Goal: Transaction & Acquisition: Purchase product/service

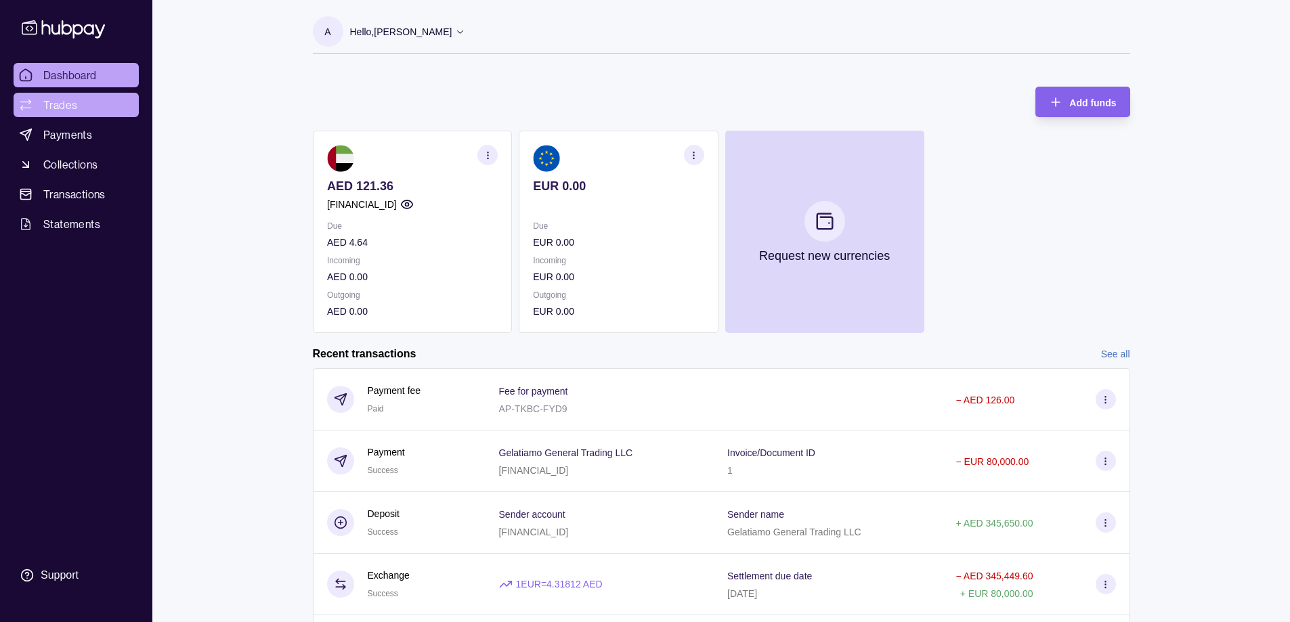
click at [56, 98] on span "Trades" at bounding box center [60, 105] width 34 height 16
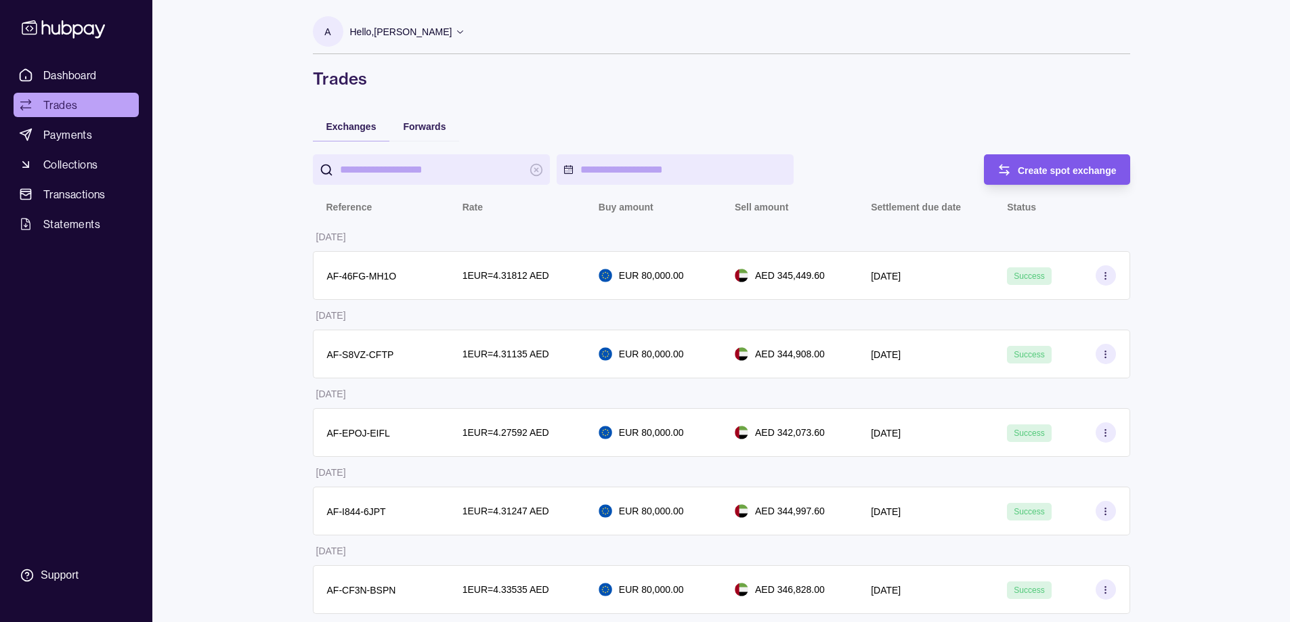
click at [1071, 173] on span "Create spot exchange" at bounding box center [1067, 170] width 99 height 11
